Goal: Task Accomplishment & Management: Manage account settings

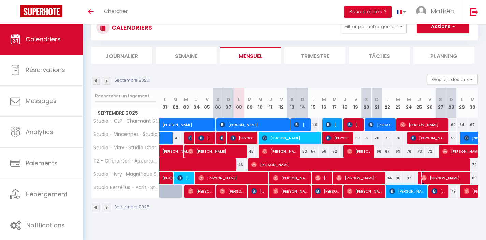
click at [430, 177] on span "[PERSON_NAME]" at bounding box center [444, 177] width 46 height 13
select select "OK"
select select "0"
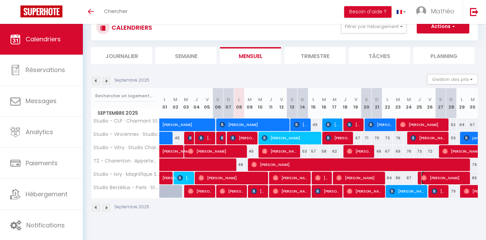
select select "1"
select select
click at [107, 83] on img at bounding box center [106, 80] width 7 height 7
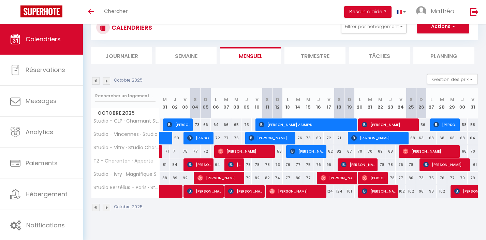
click at [107, 83] on img at bounding box center [106, 80] width 7 height 7
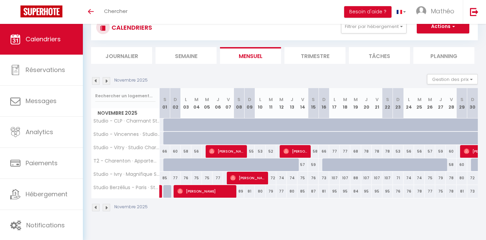
click at [93, 79] on img at bounding box center [95, 80] width 7 height 7
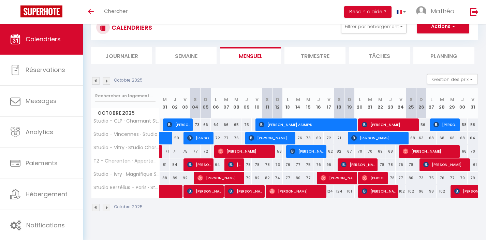
click at [106, 81] on img at bounding box center [106, 80] width 7 height 7
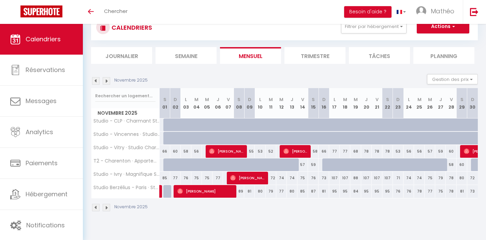
click at [272, 165] on div at bounding box center [274, 168] width 11 height 13
type input "69"
type input "Mar 11 Novembre 2025"
type input "Mer 12 Novembre 2025"
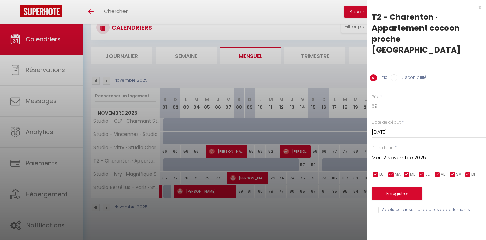
click at [210, 175] on div at bounding box center [243, 120] width 486 height 240
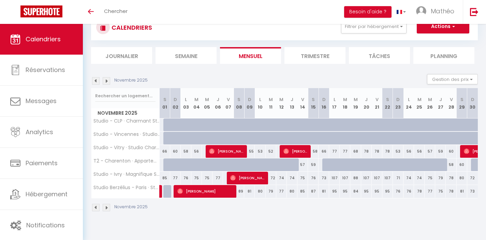
click at [168, 165] on div at bounding box center [168, 164] width 11 height 13
type input "75"
type input "Sam 01 Novembre 2025"
type input "Dim 02 Novembre 2025"
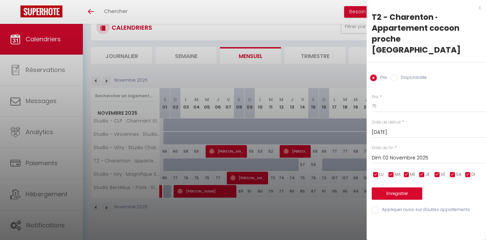
click at [393, 74] on input "Disponibilité" at bounding box center [393, 77] width 7 height 7
radio input "true"
radio input "false"
click at [481, 7] on div "x T2 - Charenton · Appartement cocoon proche Paris Prix Disponibilité Prix * 75…" at bounding box center [425, 110] width 119 height 221
click at [479, 7] on div "x" at bounding box center [423, 7] width 114 height 8
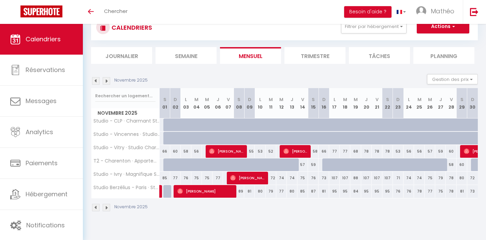
click at [106, 80] on img at bounding box center [106, 80] width 7 height 7
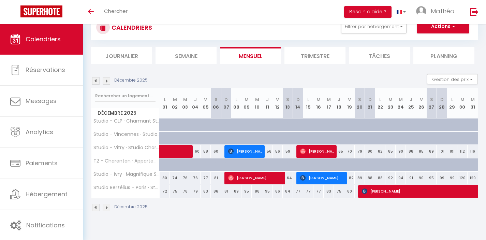
click at [106, 80] on img at bounding box center [106, 80] width 7 height 7
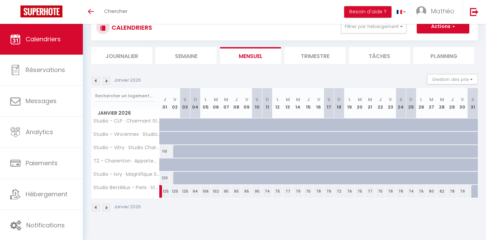
click at [106, 80] on img at bounding box center [106, 80] width 7 height 7
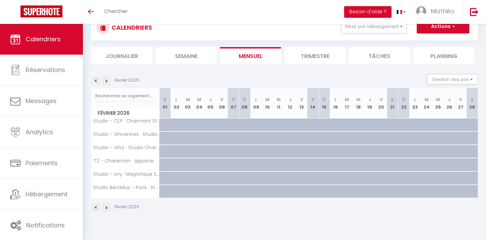
click at [94, 79] on img at bounding box center [95, 80] width 7 height 7
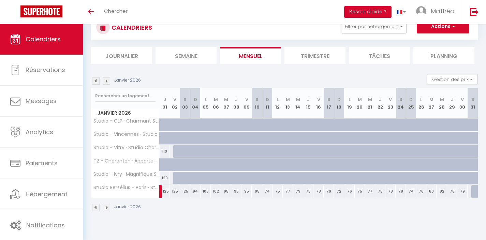
click at [94, 79] on img at bounding box center [95, 80] width 7 height 7
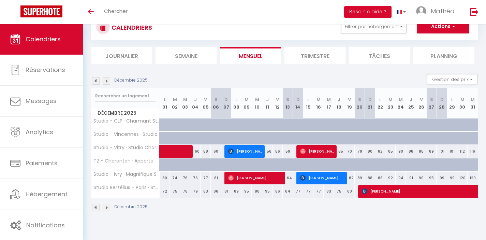
click at [94, 79] on img at bounding box center [95, 80] width 7 height 7
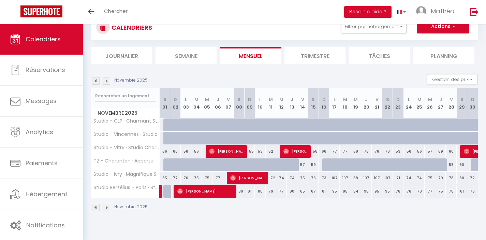
click at [165, 166] on div at bounding box center [168, 164] width 11 height 13
select select "1"
type input "Sam 01 Novembre 2025"
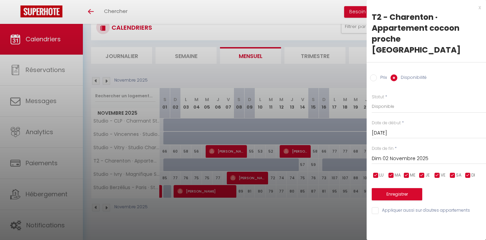
click at [388, 154] on input "Dim 02 Novembre 2025" at bounding box center [428, 158] width 114 height 9
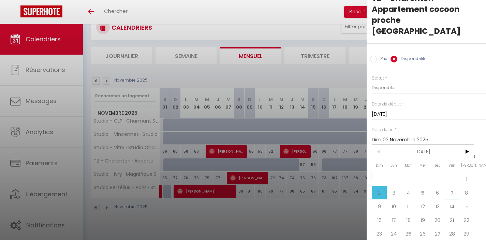
scroll to position [27, 0]
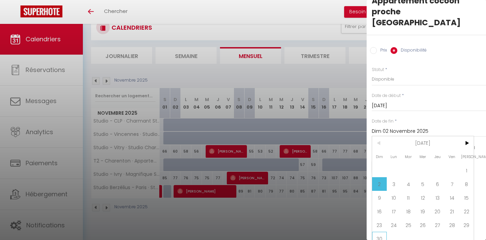
click at [380, 231] on span "30" at bounding box center [379, 238] width 15 height 14
type input "Dim 30 Novembre 2025"
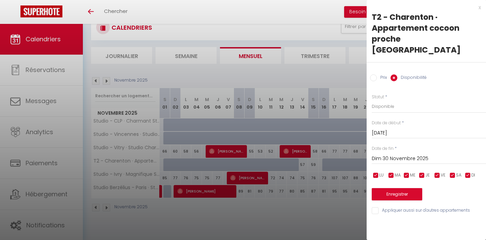
scroll to position [0, 0]
click at [399, 188] on button "Enregistrer" at bounding box center [396, 194] width 50 height 12
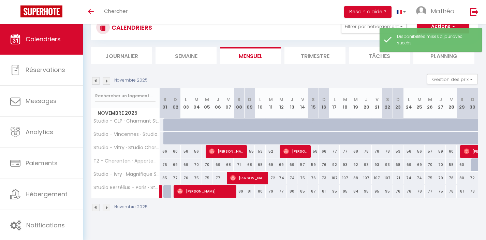
click at [167, 125] on div at bounding box center [168, 124] width 11 height 13
select select "1"
type input "Sam 01 Novembre 2025"
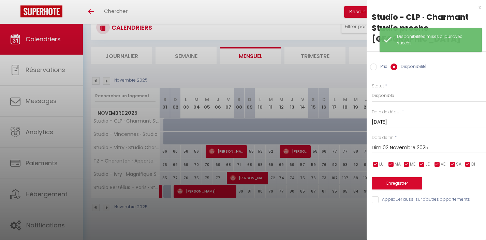
click at [413, 143] on input "Dim 02 Novembre 2025" at bounding box center [428, 147] width 114 height 9
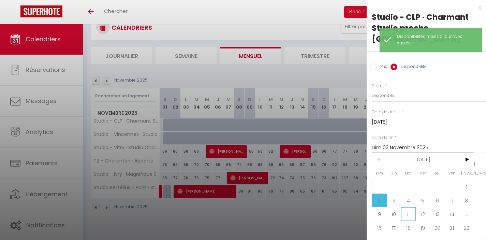
scroll to position [16, 0]
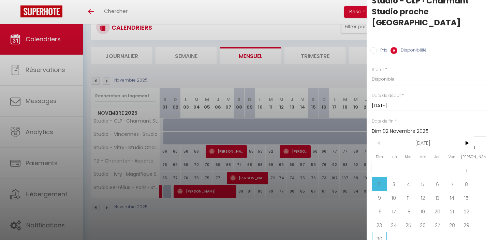
click at [379, 231] on span "30" at bounding box center [379, 238] width 15 height 14
type input "Dim 30 Novembre 2025"
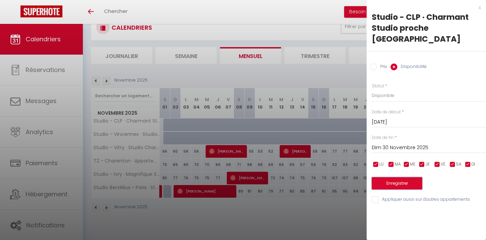
click at [409, 177] on button "Enregistrer" at bounding box center [396, 183] width 50 height 12
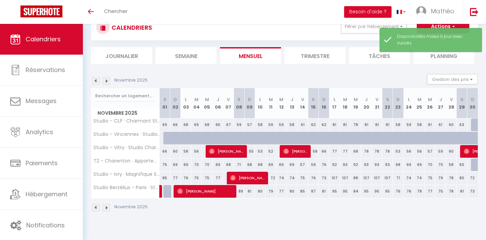
click at [107, 82] on img at bounding box center [106, 80] width 7 height 7
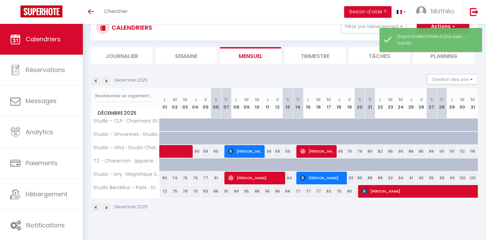
click at [164, 165] on div at bounding box center [168, 168] width 10 height 13
select select "1"
type input "Lun 01 Décembre 2025"
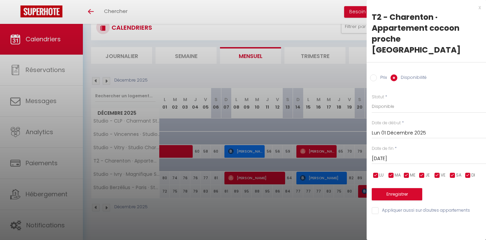
click at [404, 154] on input "Mar 02 Décembre 2025" at bounding box center [428, 158] width 114 height 9
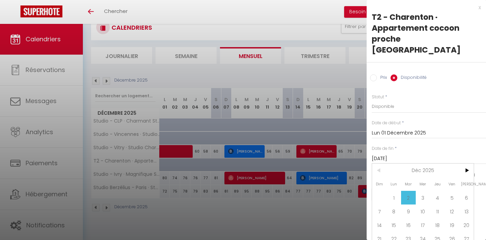
scroll to position [14, 0]
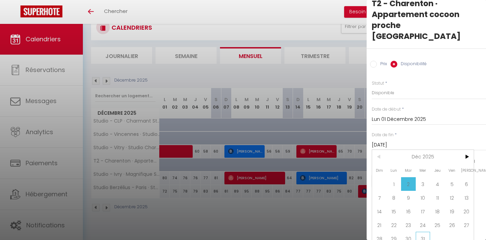
click at [423, 231] on span "31" at bounding box center [422, 238] width 15 height 14
type input "Mer 31 Décembre 2025"
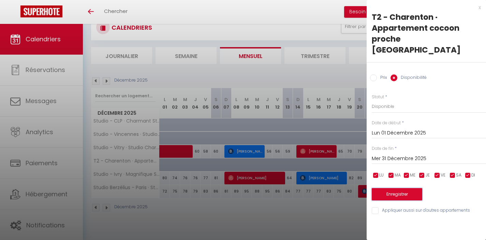
click at [402, 188] on button "Enregistrer" at bounding box center [396, 194] width 50 height 12
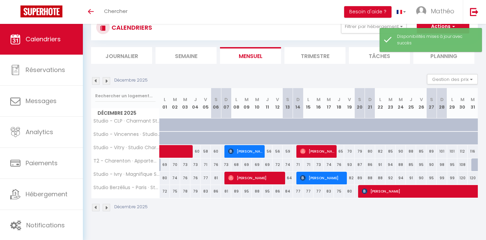
click at [161, 124] on div at bounding box center [164, 124] width 10 height 13
select select "1"
type input "Lun 01 Décembre 2025"
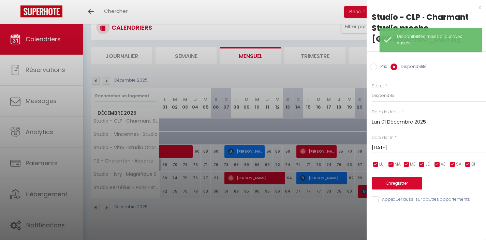
click at [412, 141] on div "Mar 02 Décembre 2025 < Déc 2025 > Dim Lun Mar Mer Jeu Ven Sam 1 2 3 4 5 6 7 8 9…" at bounding box center [428, 147] width 114 height 12
click at [408, 143] on input "Mar 02 Décembre 2025" at bounding box center [428, 147] width 114 height 9
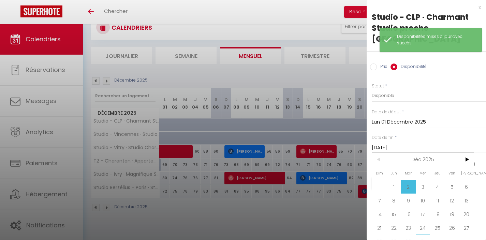
click at [421, 234] on span "31" at bounding box center [422, 241] width 15 height 14
type input "Mer 31 Décembre 2025"
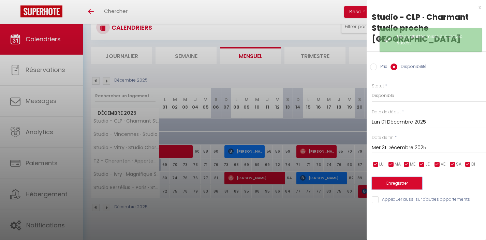
click at [407, 177] on button "Enregistrer" at bounding box center [396, 183] width 50 height 12
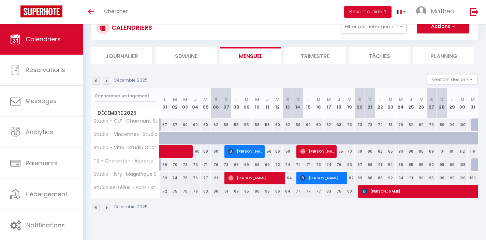
click at [94, 80] on img at bounding box center [95, 80] width 7 height 7
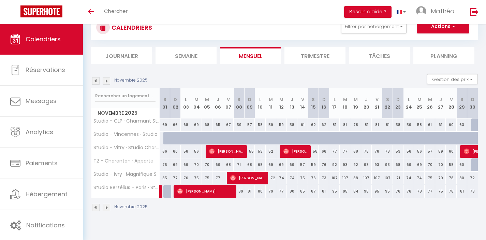
click at [94, 80] on img at bounding box center [95, 80] width 7 height 7
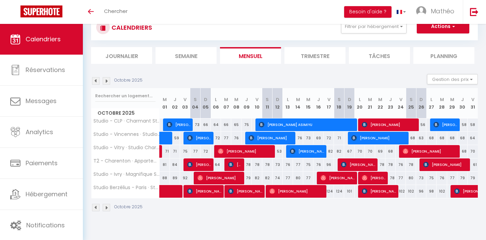
click at [94, 80] on img at bounding box center [95, 80] width 7 height 7
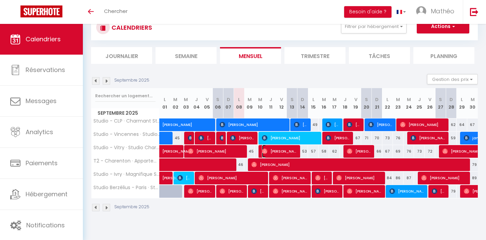
click at [273, 150] on span "[PERSON_NAME]" at bounding box center [279, 150] width 35 height 13
select select "OK"
select select "0"
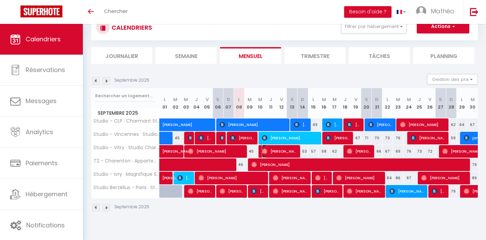
select select "1"
select select
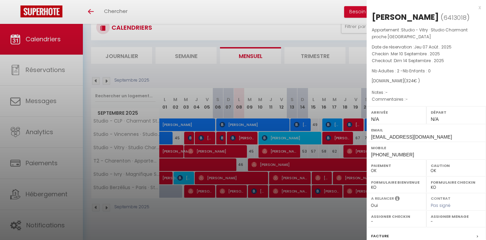
click at [471, 10] on div "x" at bounding box center [423, 7] width 114 height 8
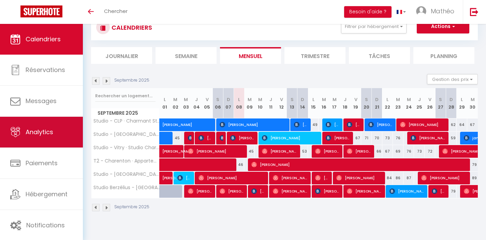
click at [48, 141] on link "Analytics" at bounding box center [41, 132] width 83 height 31
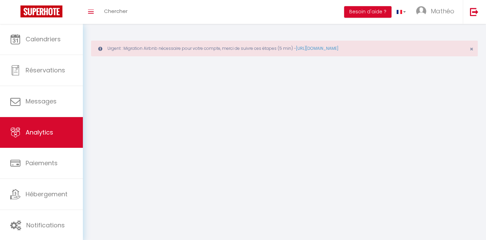
select select "2025"
select select "9"
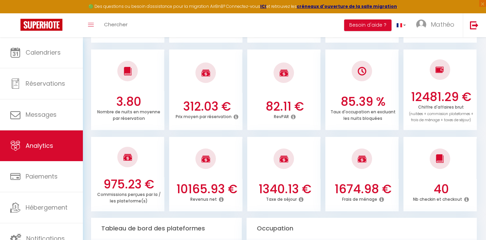
scroll to position [208, 0]
